Goal: Use online tool/utility: Utilize a website feature to perform a specific function

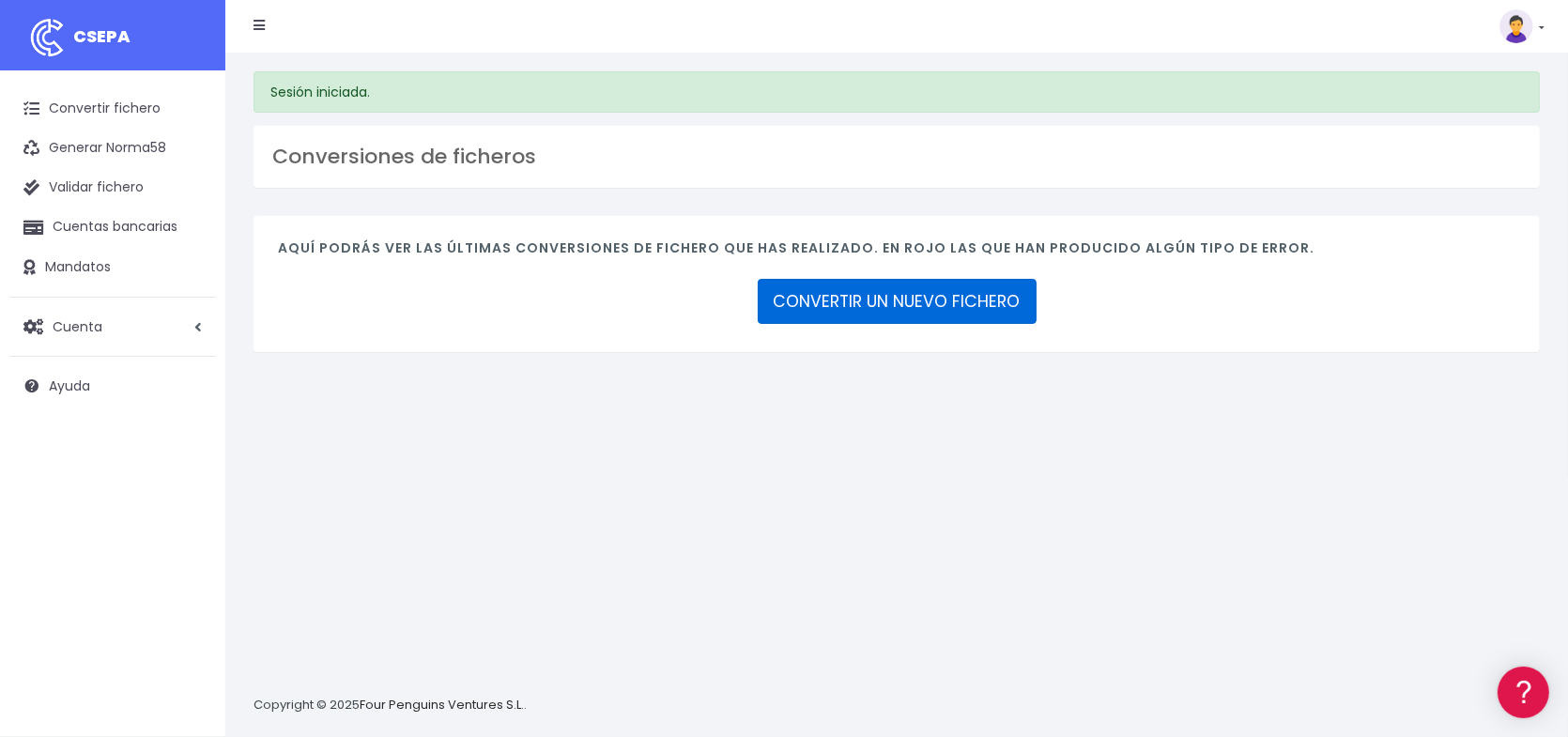
click at [928, 308] on link "CONVERTIR UN NUEVO FICHERO" at bounding box center [897, 302] width 279 height 45
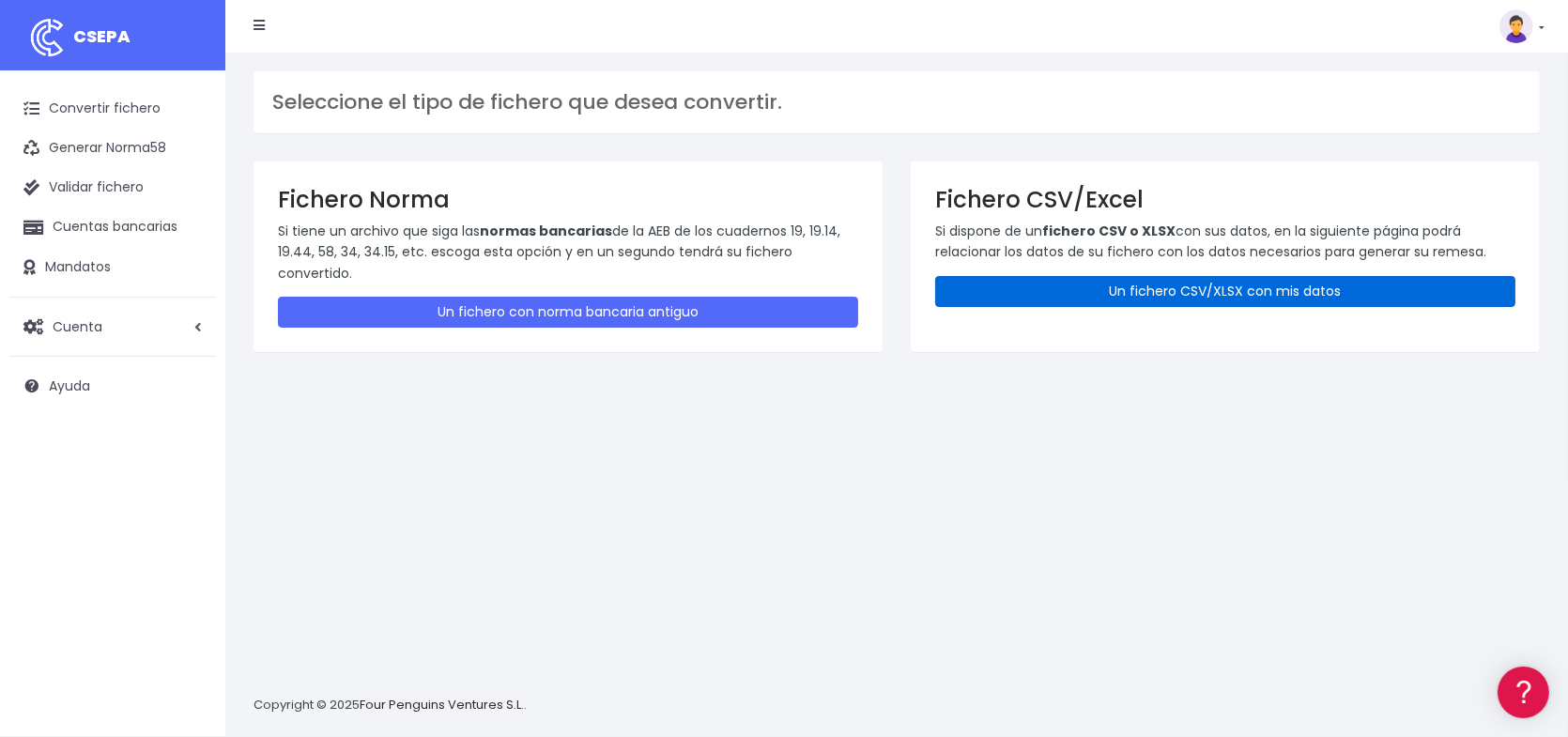
click at [1214, 287] on link "Un fichero CSV/XLSX con mis datos" at bounding box center [1225, 292] width 581 height 31
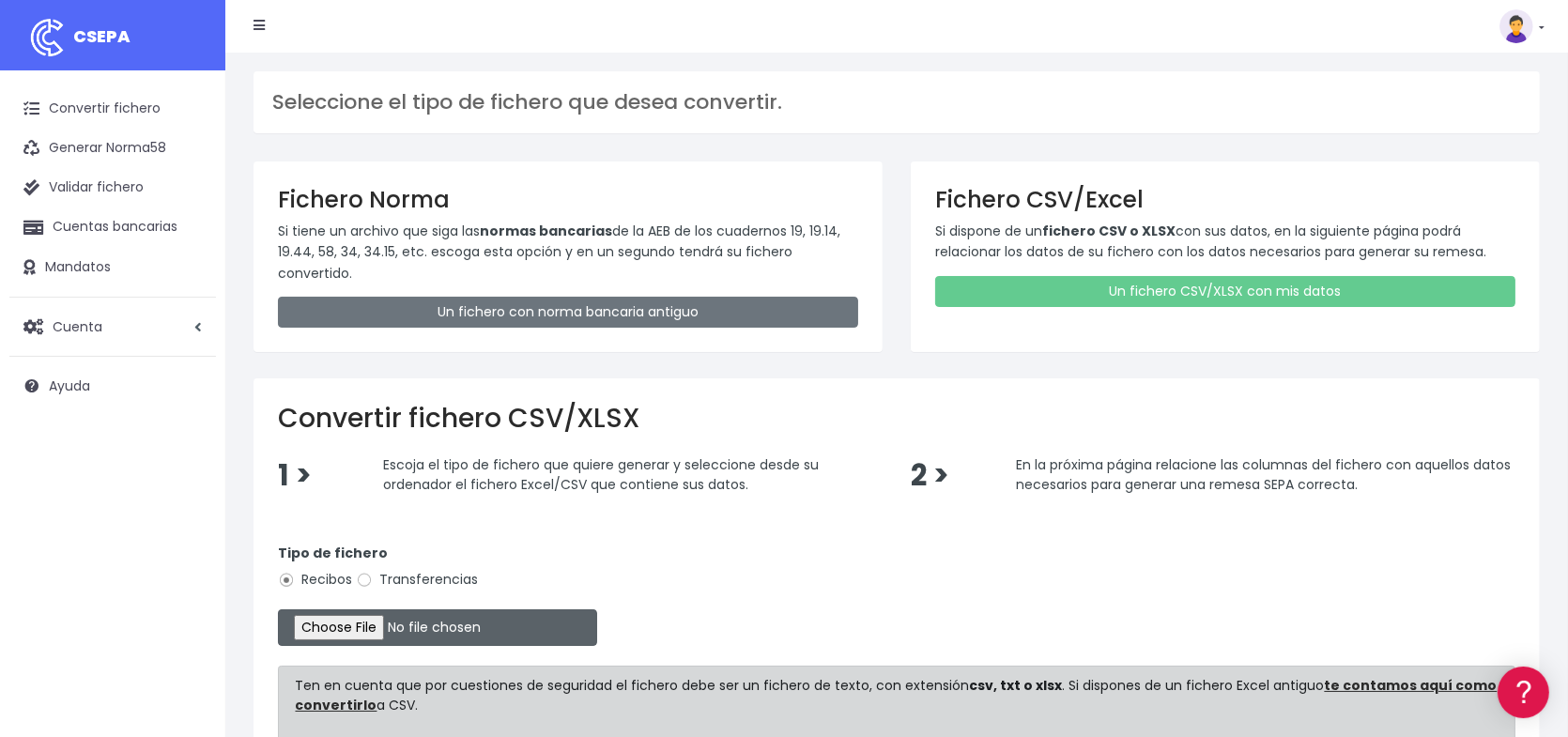
click at [408, 624] on input "file" at bounding box center [437, 627] width 319 height 36
type input "C:\fakepath\Remesa inscripciones 14.xlsx"
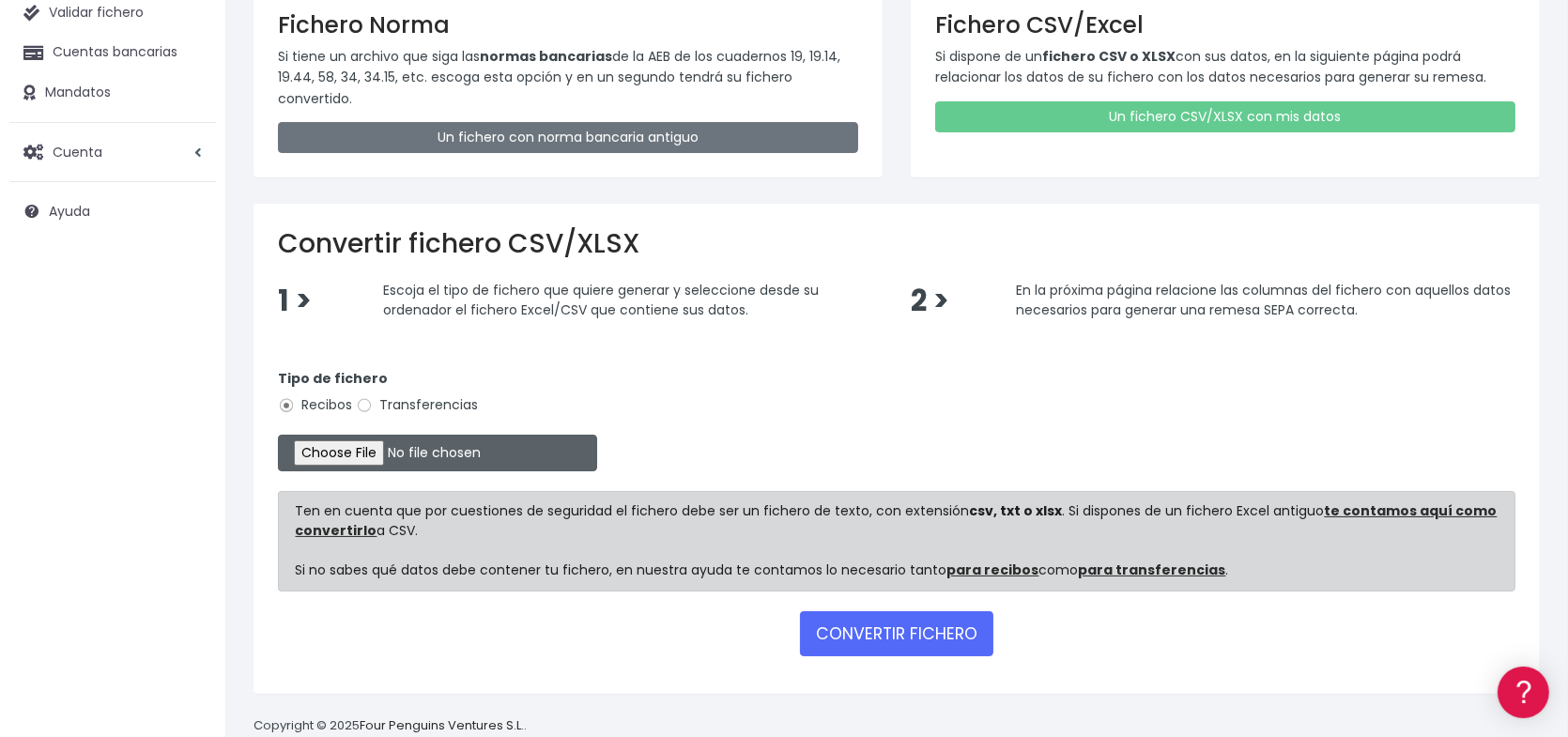
scroll to position [188, 0]
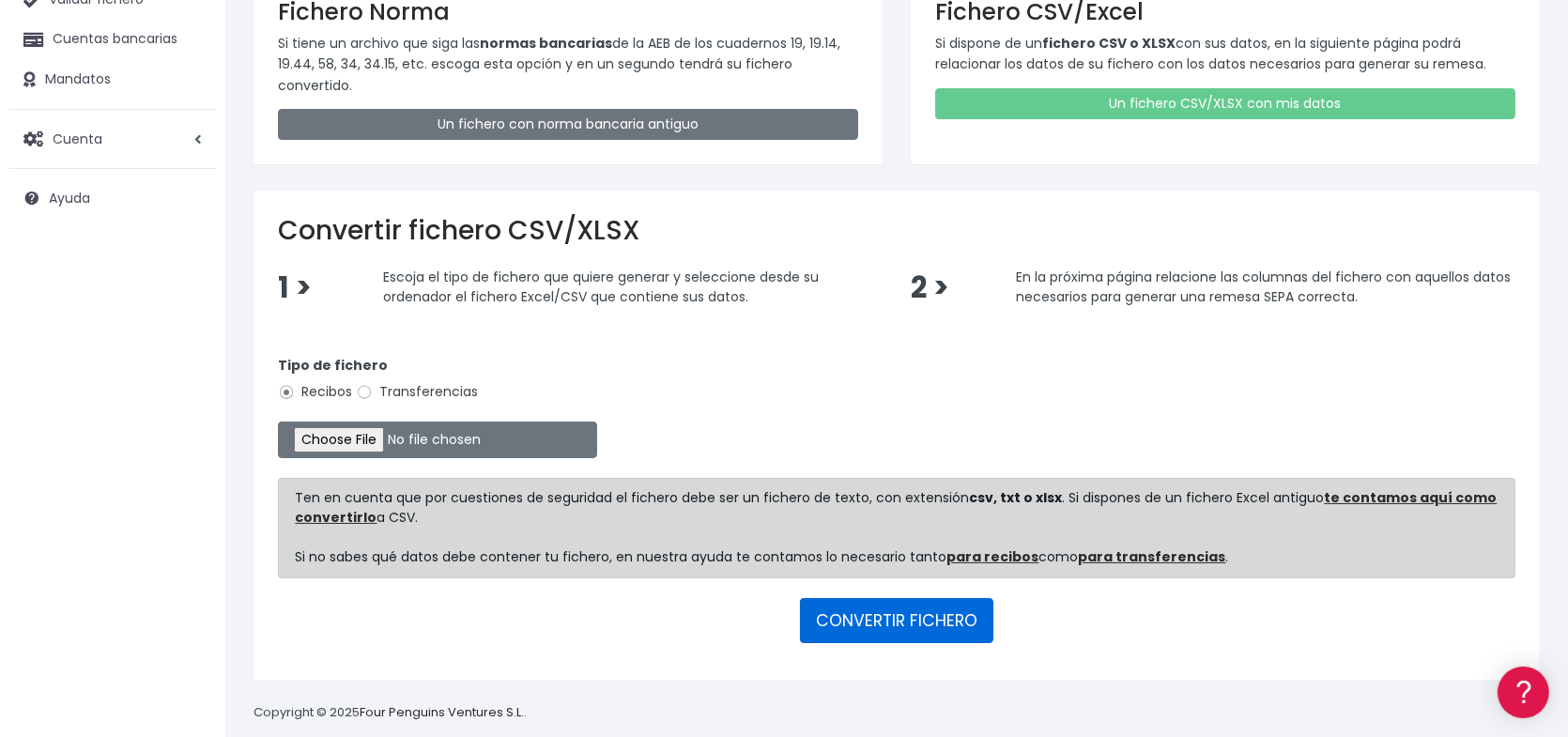
click at [932, 621] on button "CONVERTIR FICHERO" at bounding box center [896, 621] width 194 height 45
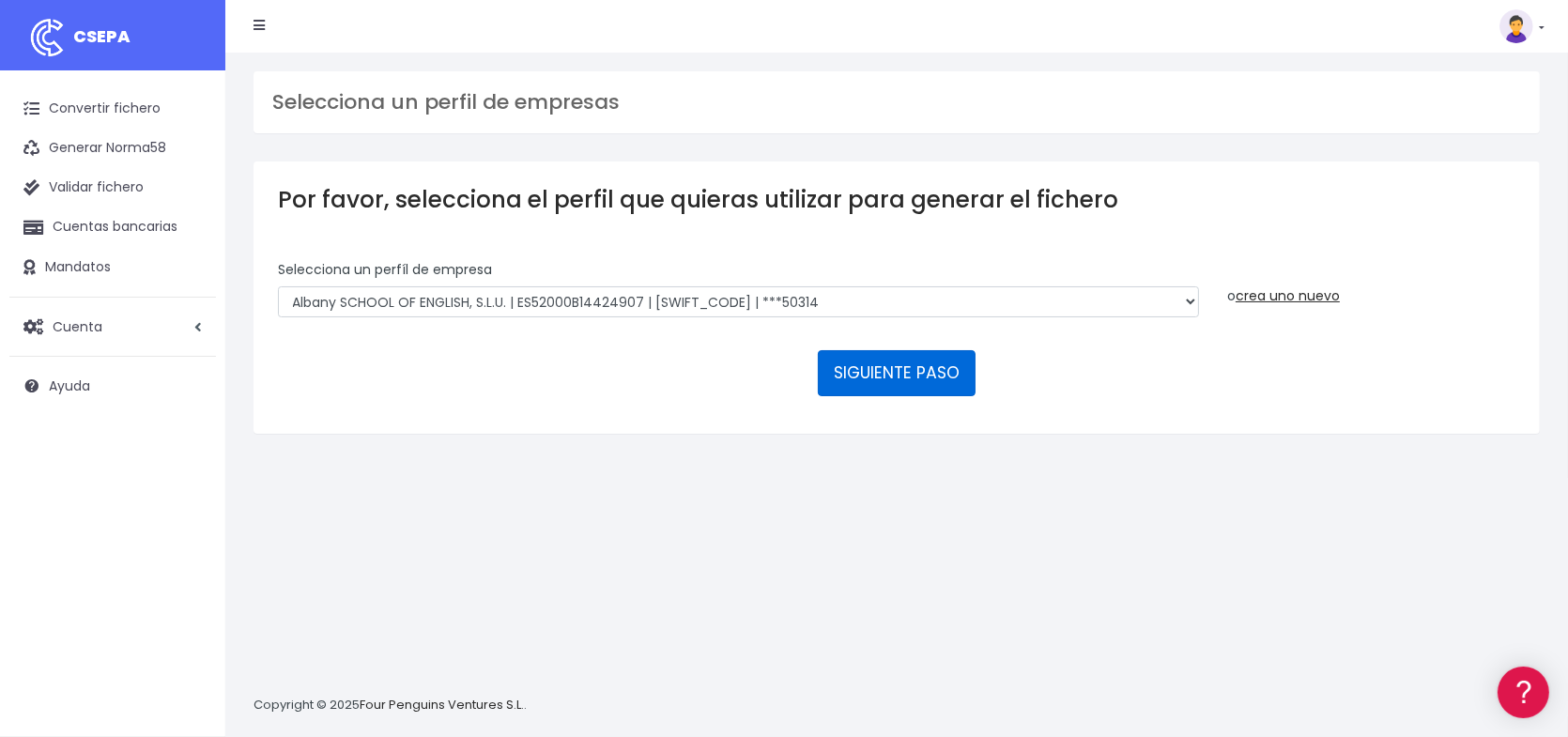
click at [884, 370] on button "SIGUIENTE PASO" at bounding box center [896, 372] width 158 height 45
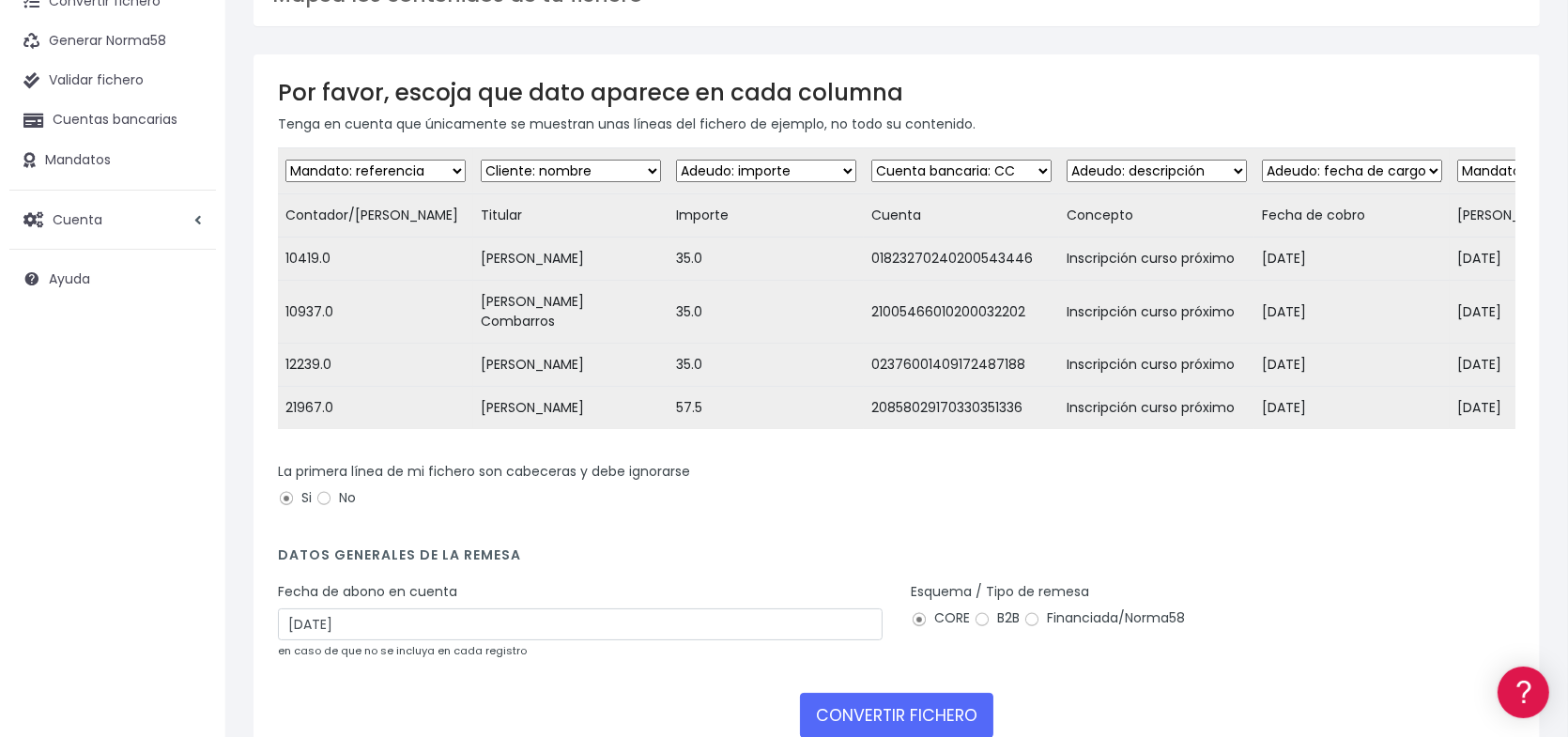
scroll to position [188, 0]
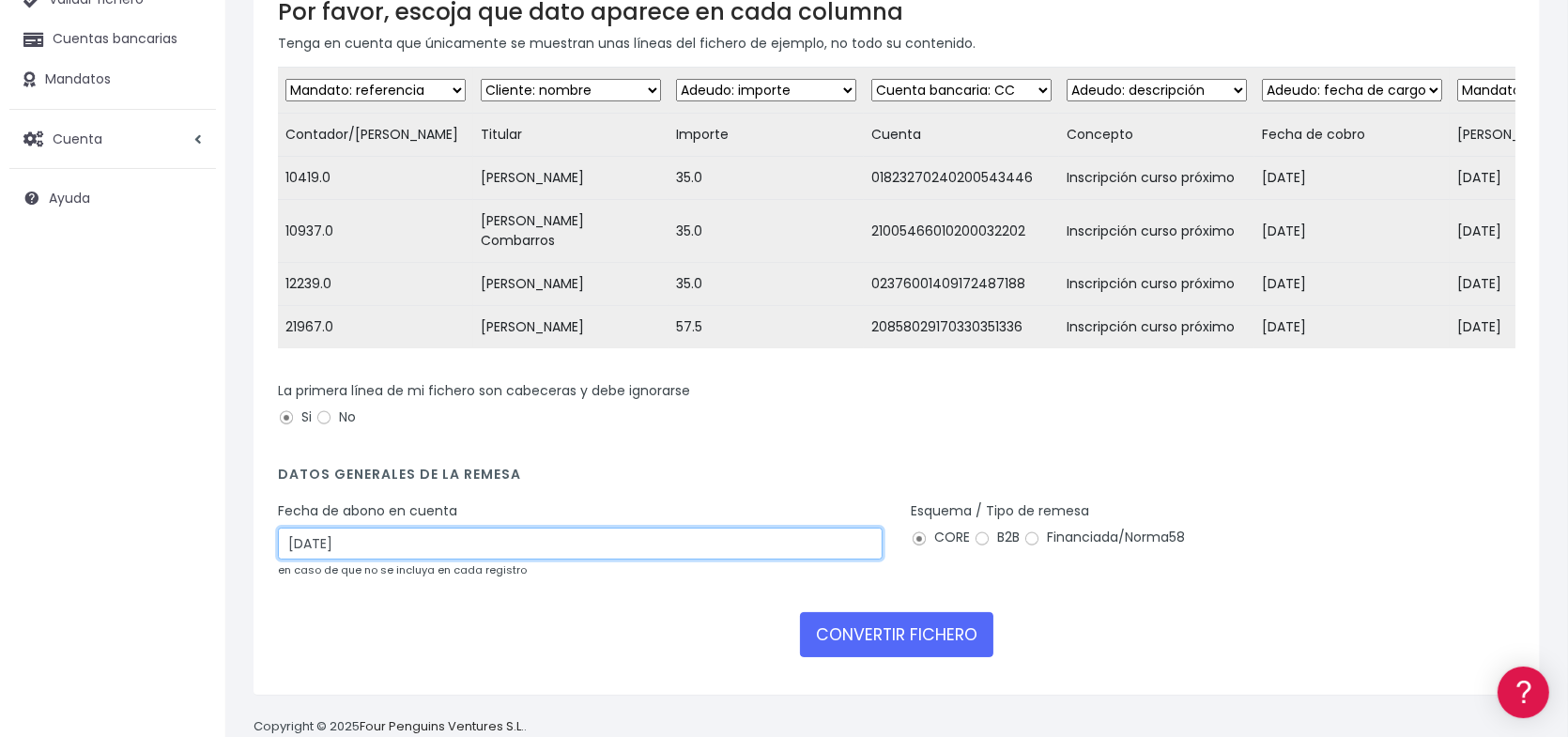
click at [418, 559] on input "20/08/2025" at bounding box center [580, 543] width 604 height 31
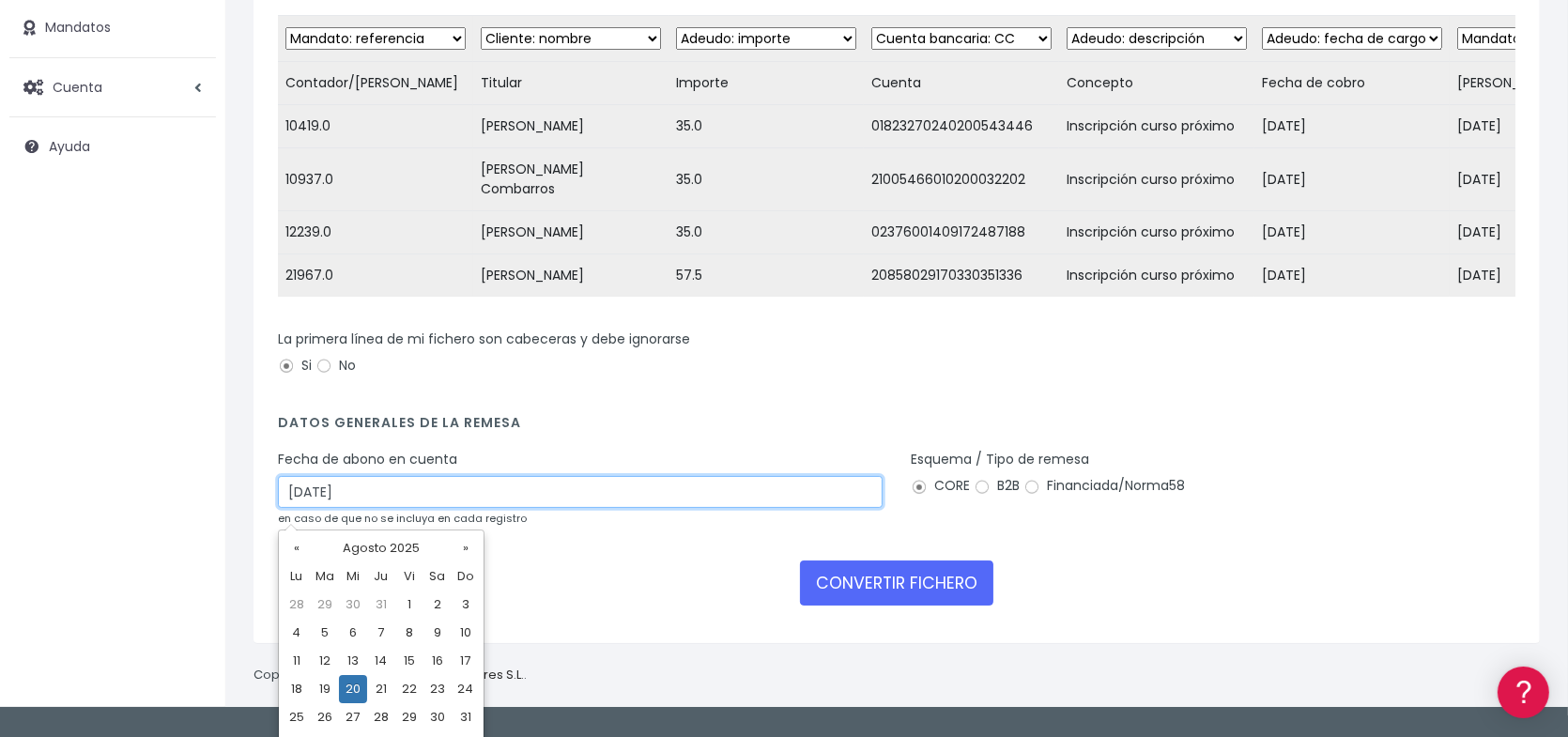
scroll to position [266, 0]
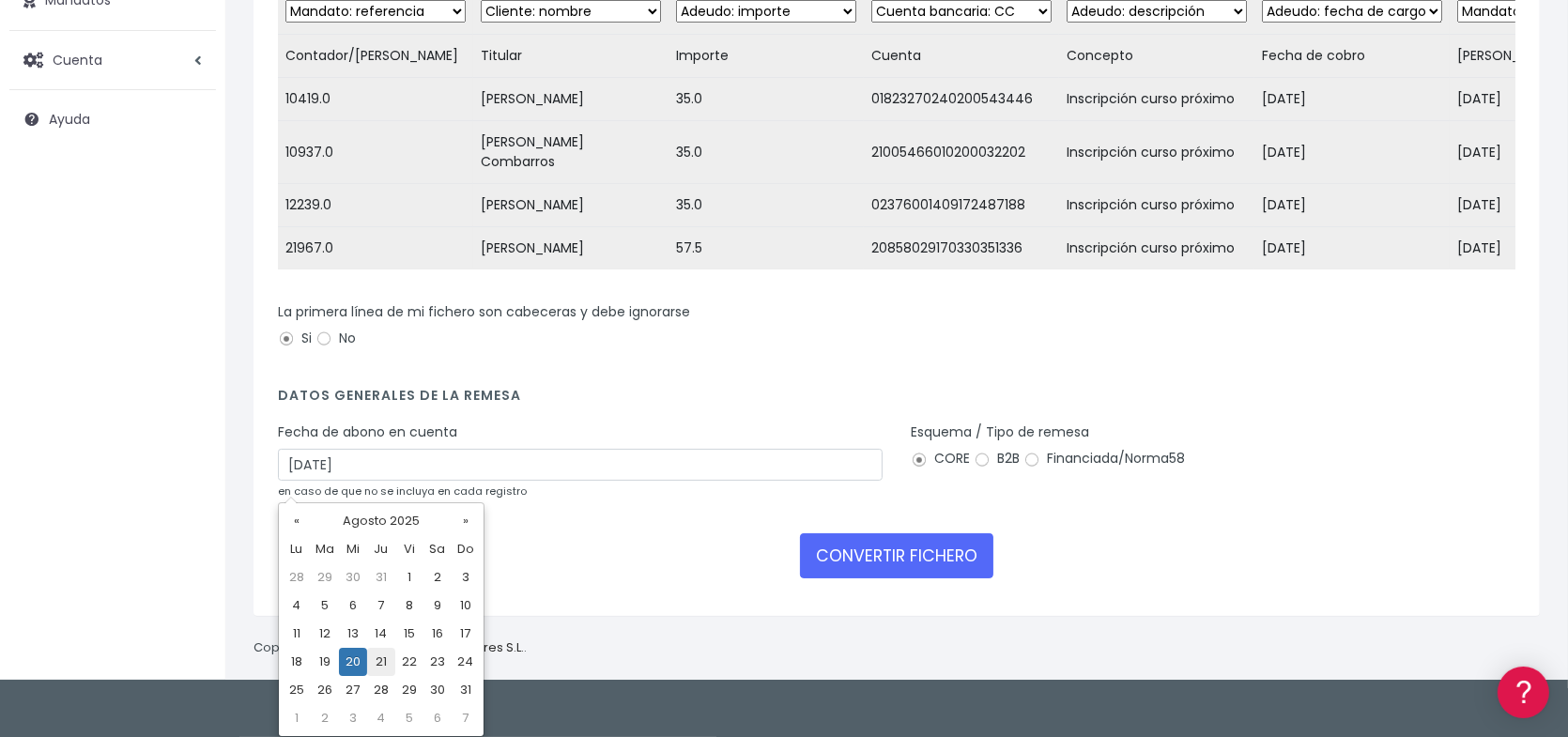
click at [382, 662] on td "21" at bounding box center [381, 661] width 28 height 28
type input "21/08/2025"
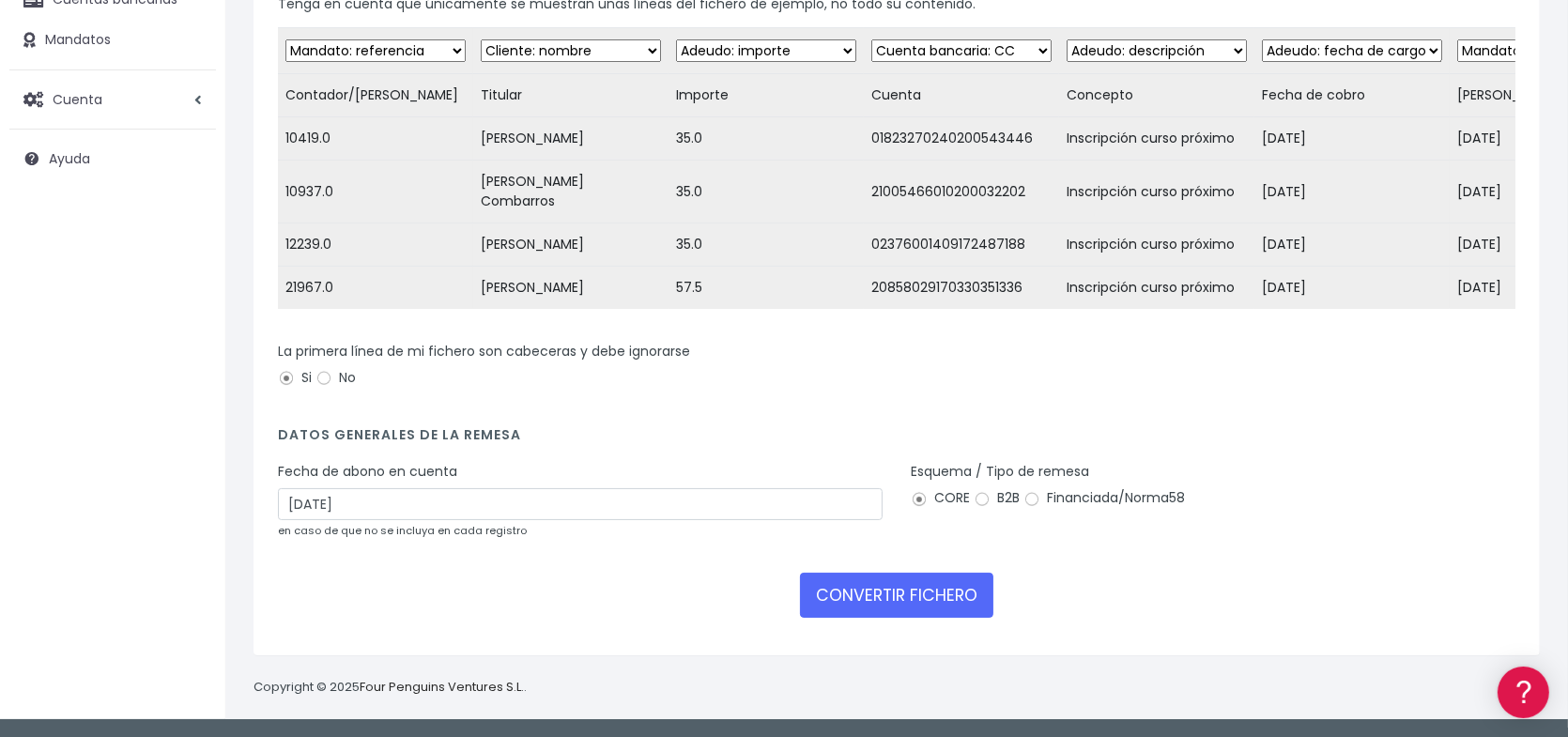
scroll to position [240, 0]
click at [900, 603] on button "CONVERTIR FICHERO" at bounding box center [896, 595] width 194 height 45
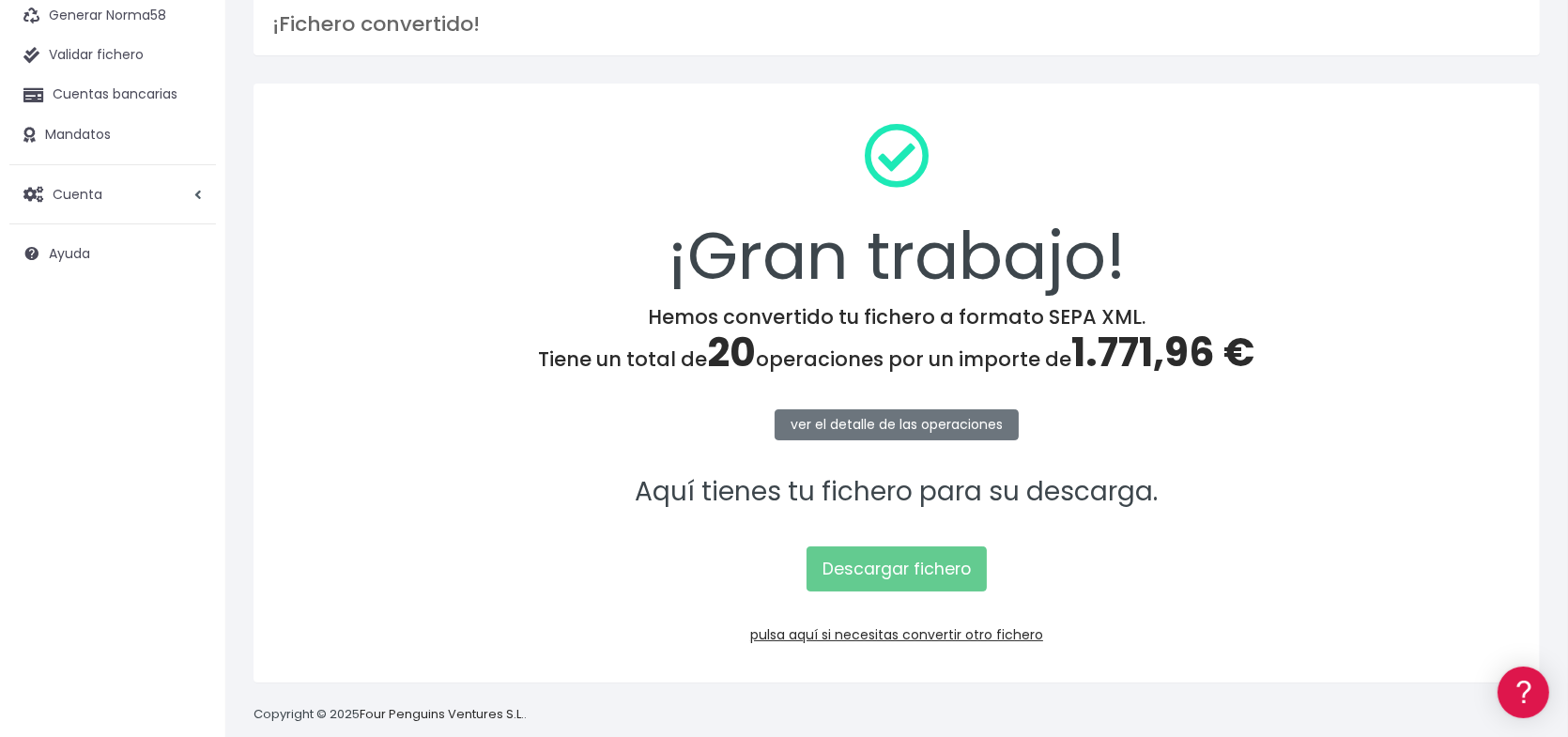
scroll to position [159, 0]
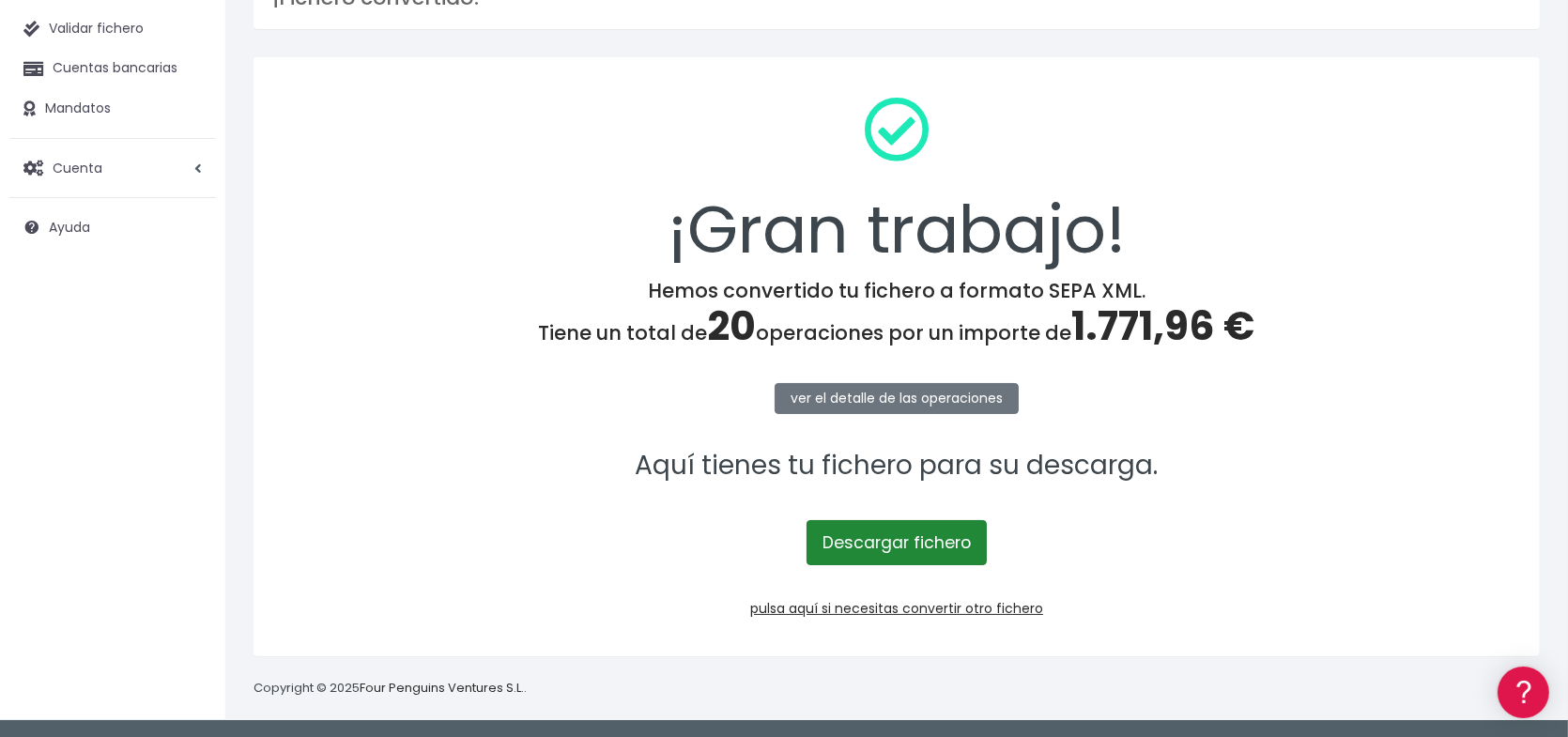
click at [912, 548] on link "Descargar fichero" at bounding box center [896, 542] width 180 height 45
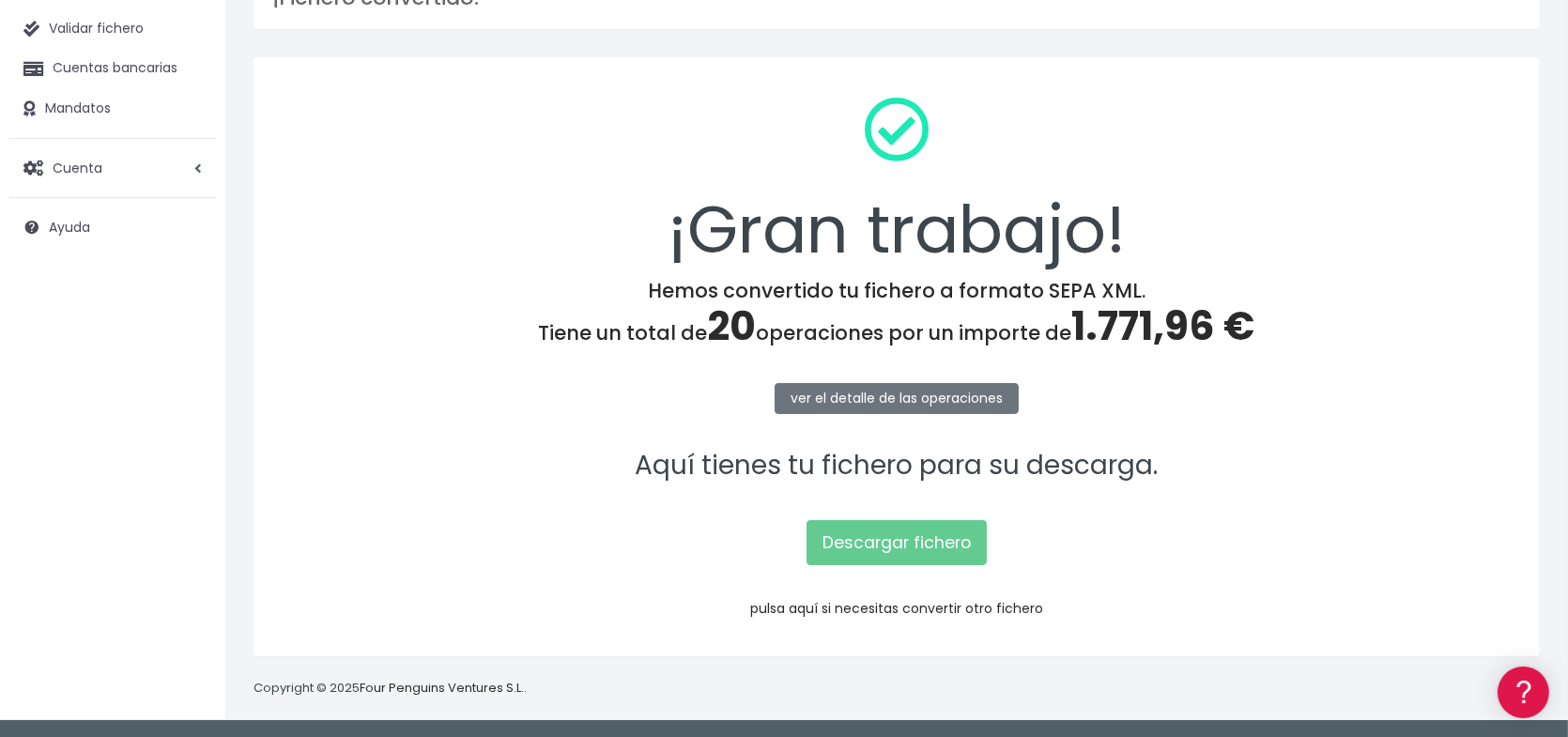
click at [914, 603] on link "pulsa aquí si necesitas convertir otro fichero" at bounding box center [897, 608] width 293 height 19
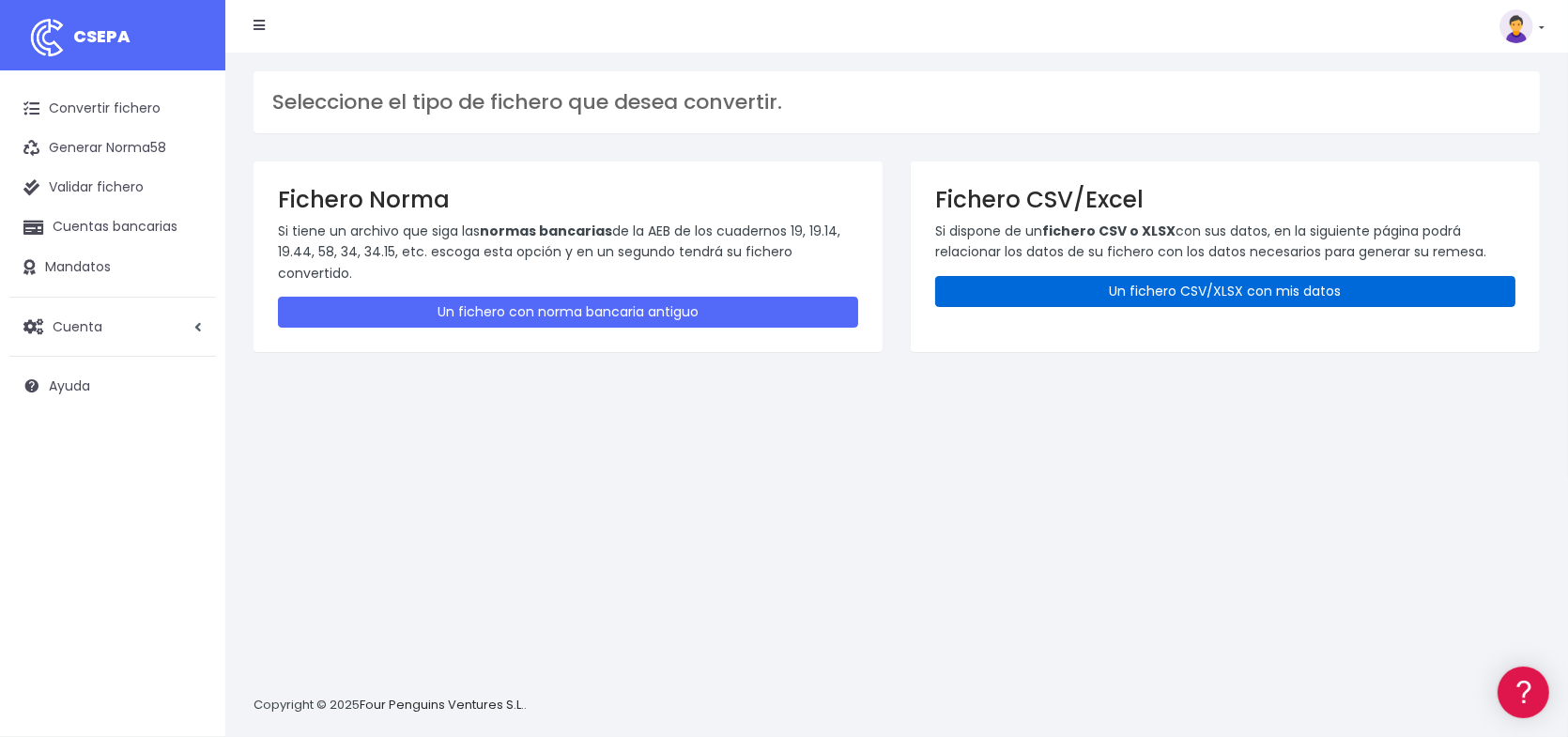
click at [1219, 292] on link "Un fichero CSV/XLSX con mis datos" at bounding box center [1225, 292] width 581 height 31
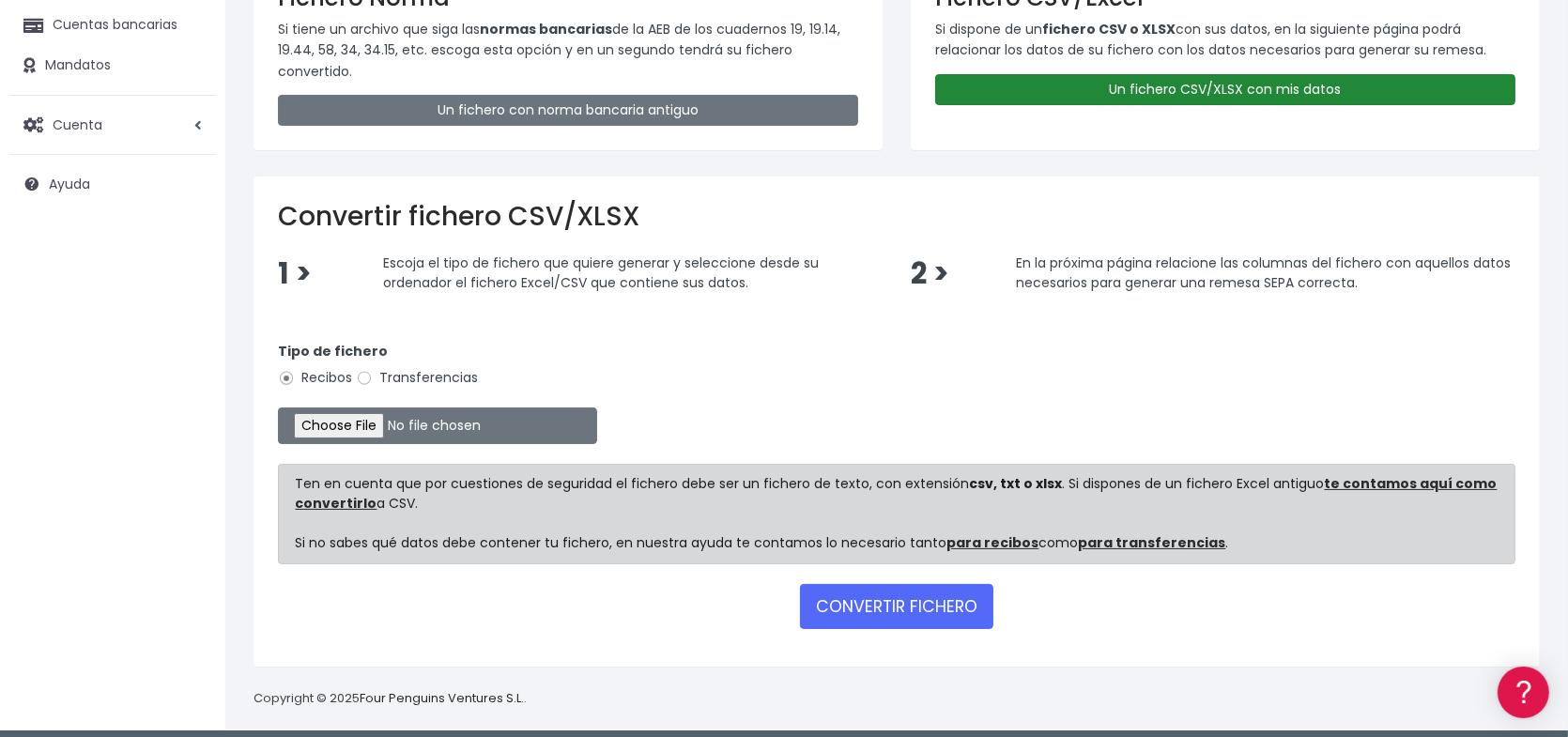
scroll to position [210, 0]
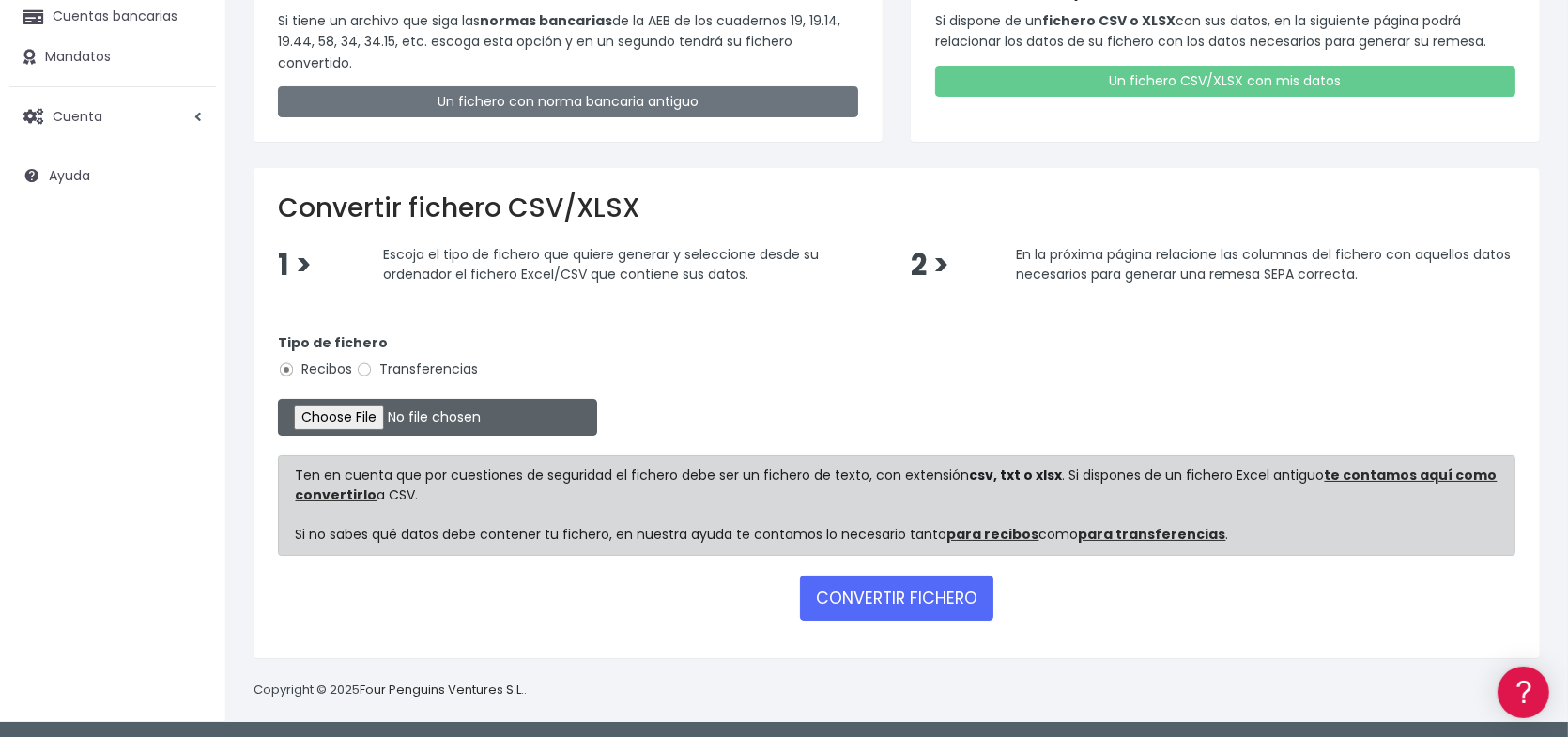
click at [373, 411] on input "file" at bounding box center [437, 417] width 319 height 36
type input "C:\fakepath\Remesa inscripciones 14.xlsx"
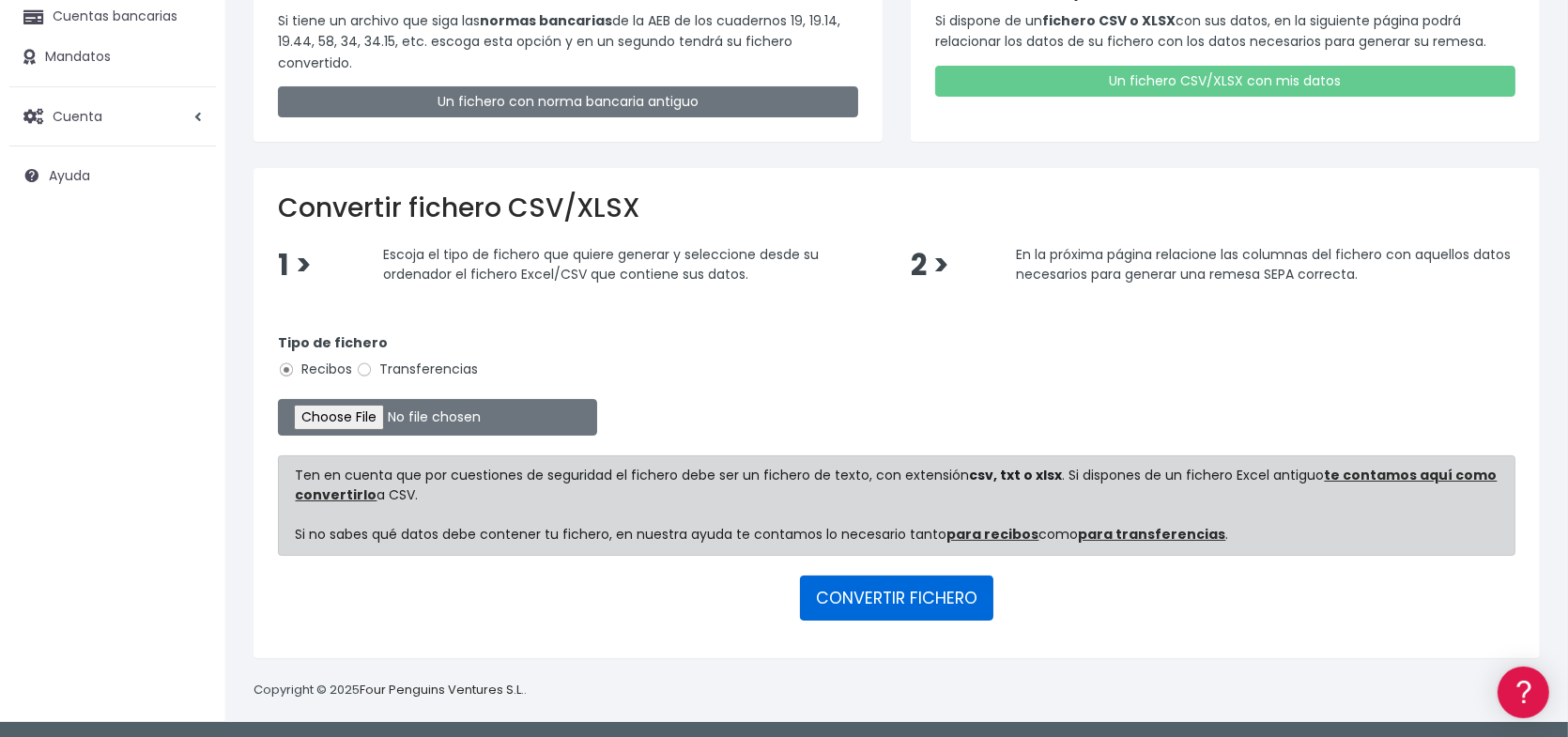
click at [900, 595] on button "CONVERTIR FICHERO" at bounding box center [896, 598] width 194 height 45
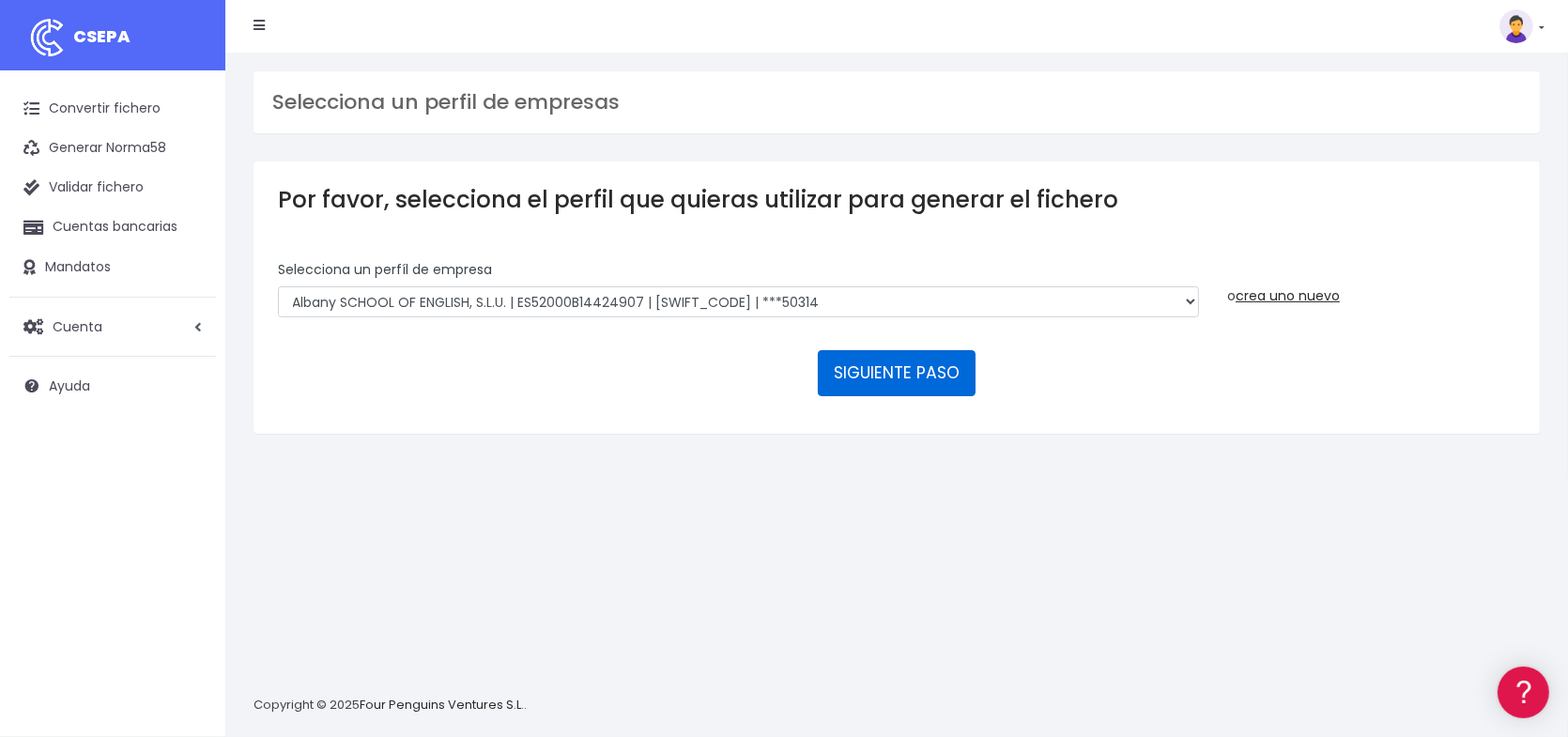
click at [921, 370] on button "SIGUIENTE PASO" at bounding box center [896, 372] width 158 height 45
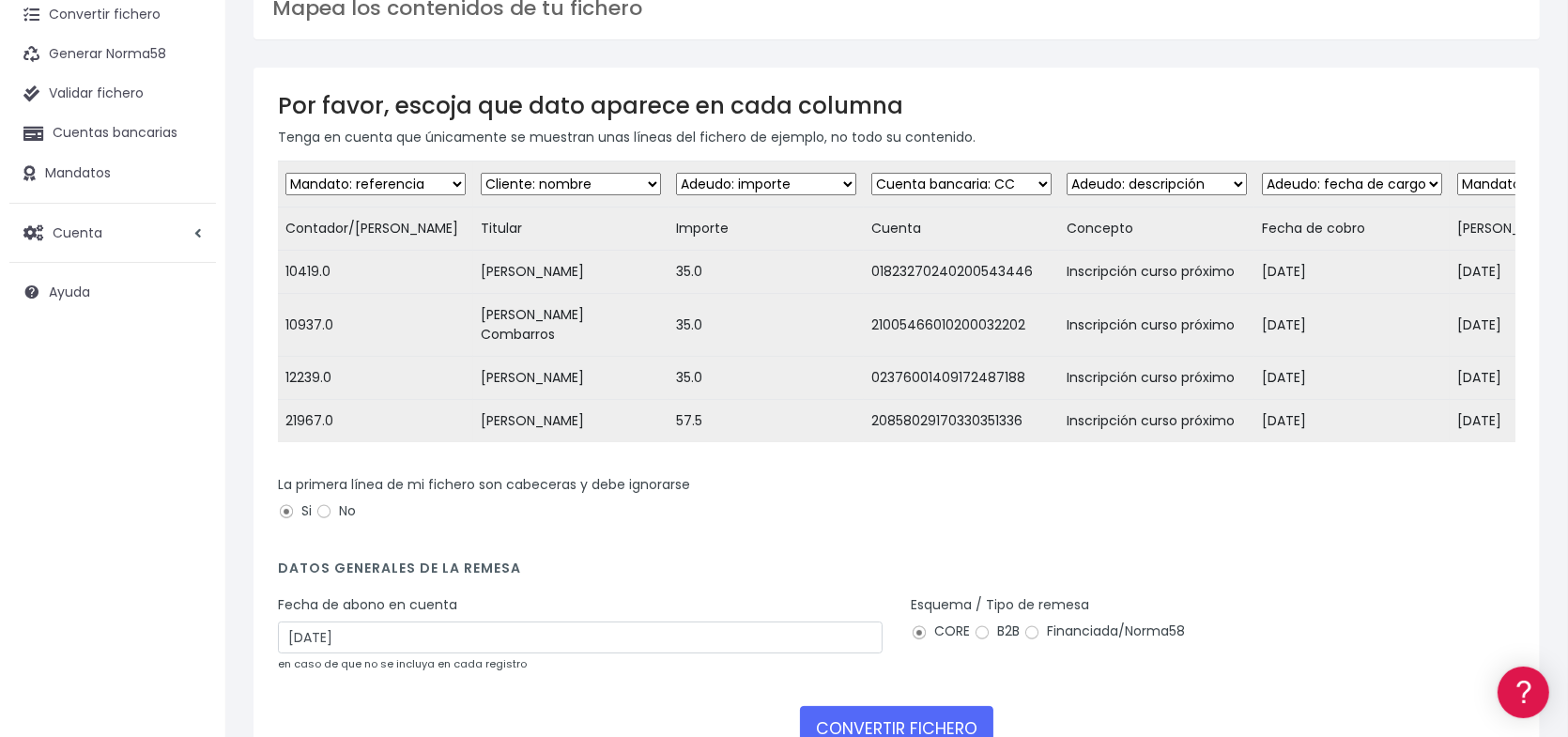
scroll to position [240, 0]
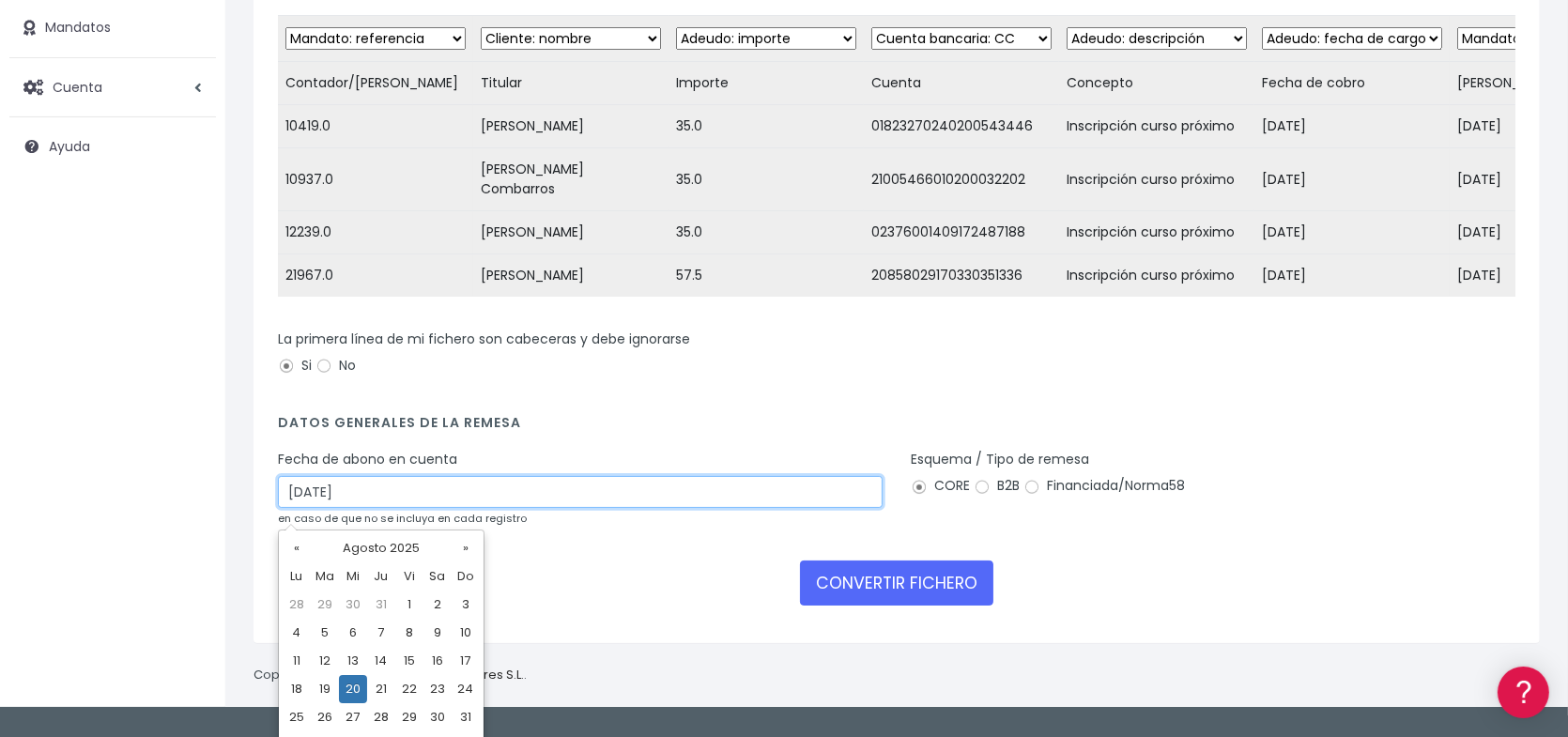
click at [423, 500] on input "[DATE]" at bounding box center [580, 492] width 604 height 31
click at [377, 688] on td "21" at bounding box center [381, 689] width 28 height 28
type input "[DATE]"
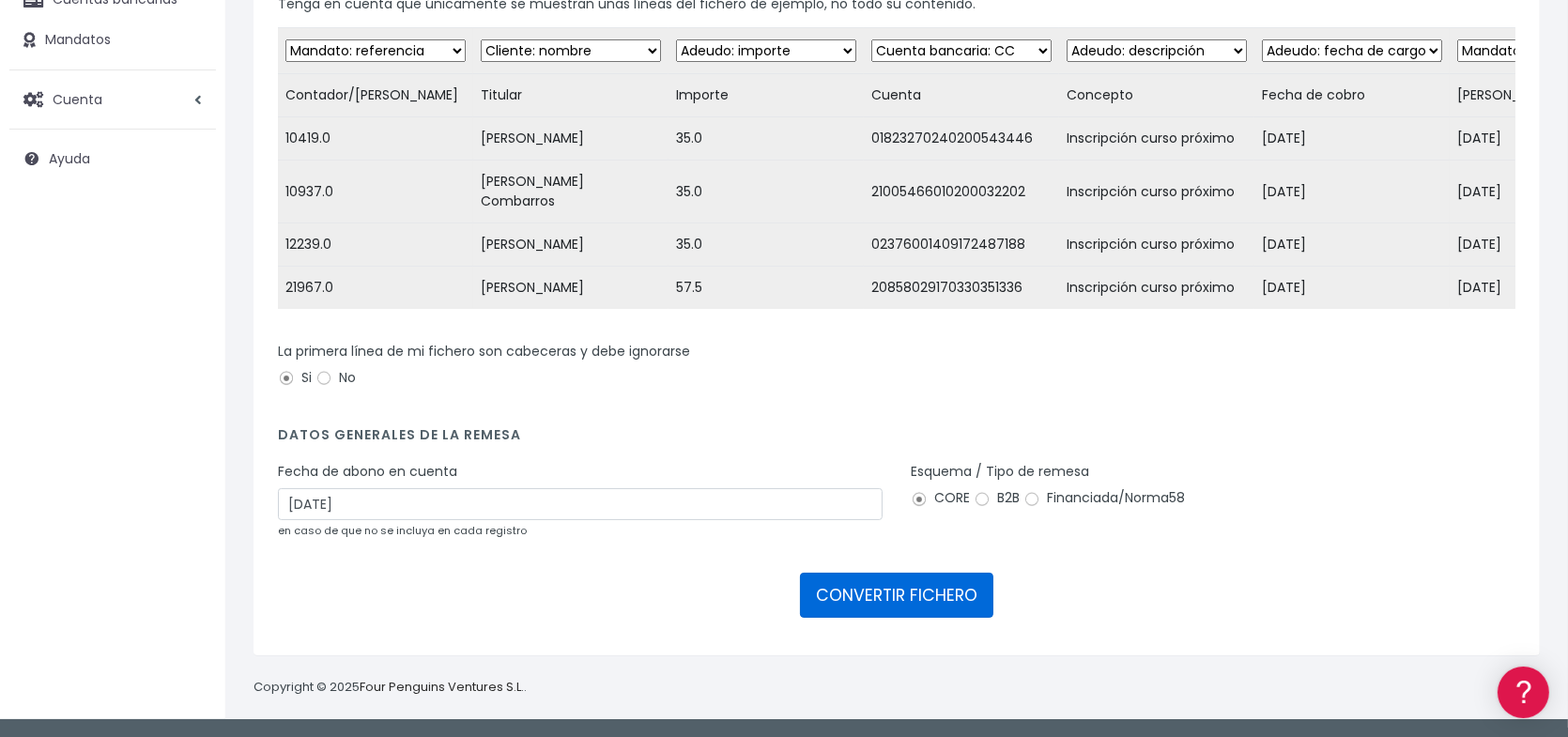
click at [917, 597] on button "CONVERTIR FICHERO" at bounding box center [896, 595] width 194 height 45
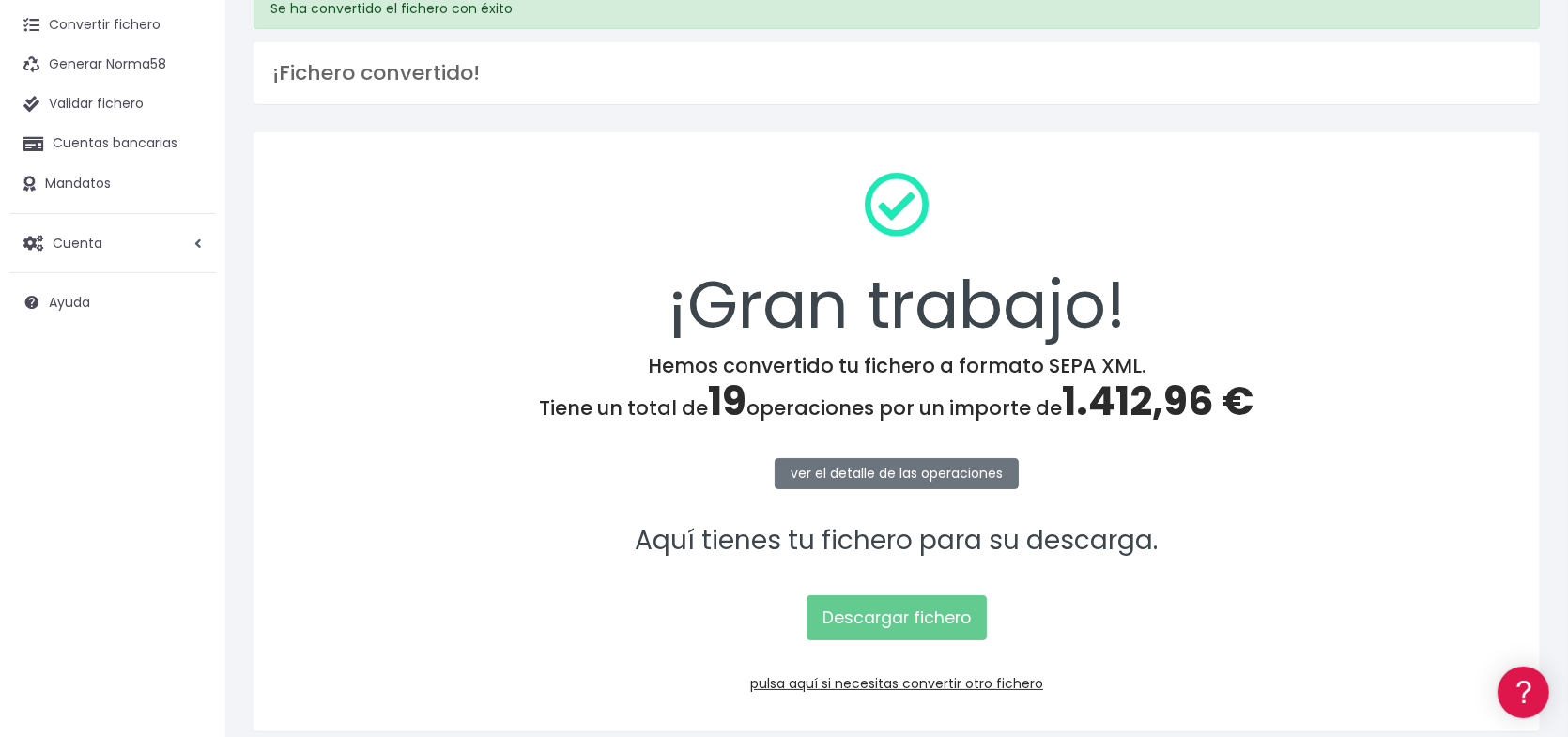
scroll to position [159, 0]
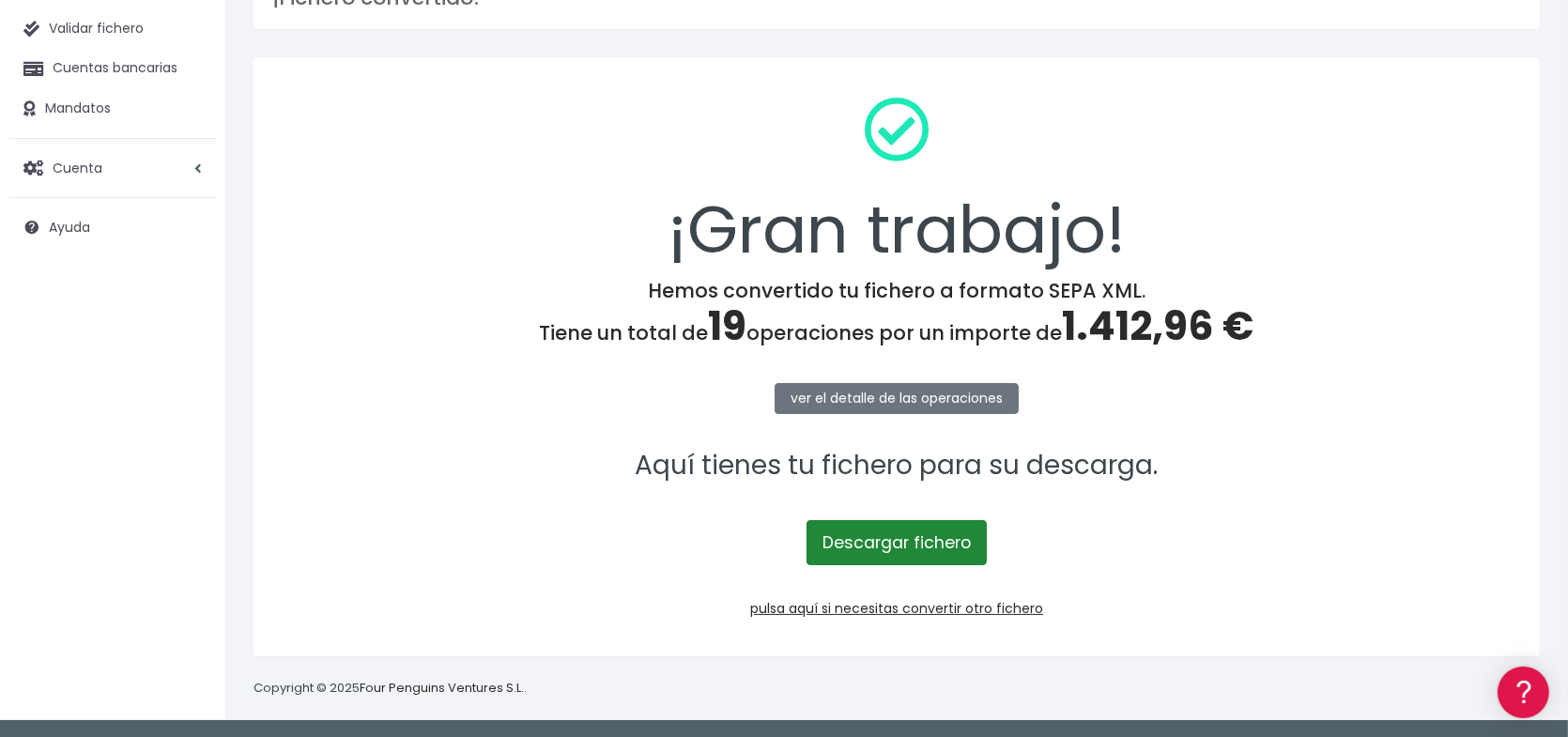
click at [919, 530] on link "Descargar fichero" at bounding box center [896, 542] width 180 height 45
